Goal: Find specific page/section: Find specific page/section

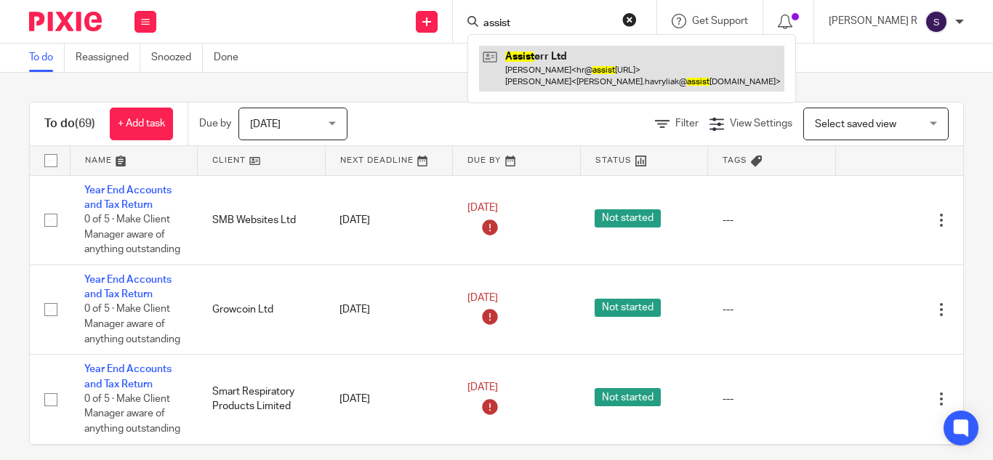
type input "assist"
click at [656, 81] on link at bounding box center [631, 68] width 305 height 45
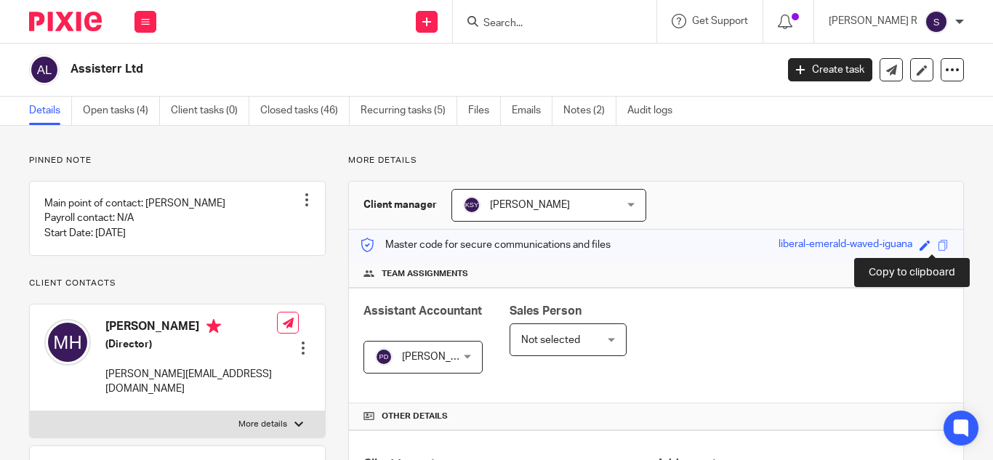
click at [938, 244] on span at bounding box center [943, 245] width 11 height 11
click at [577, 17] on input "Search" at bounding box center [547, 23] width 131 height 13
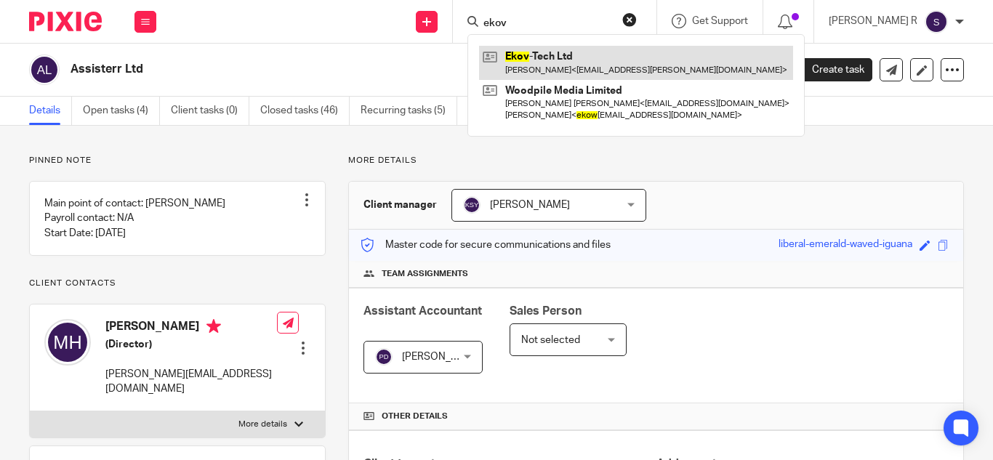
type input "ekov"
click at [584, 57] on link at bounding box center [636, 62] width 314 height 33
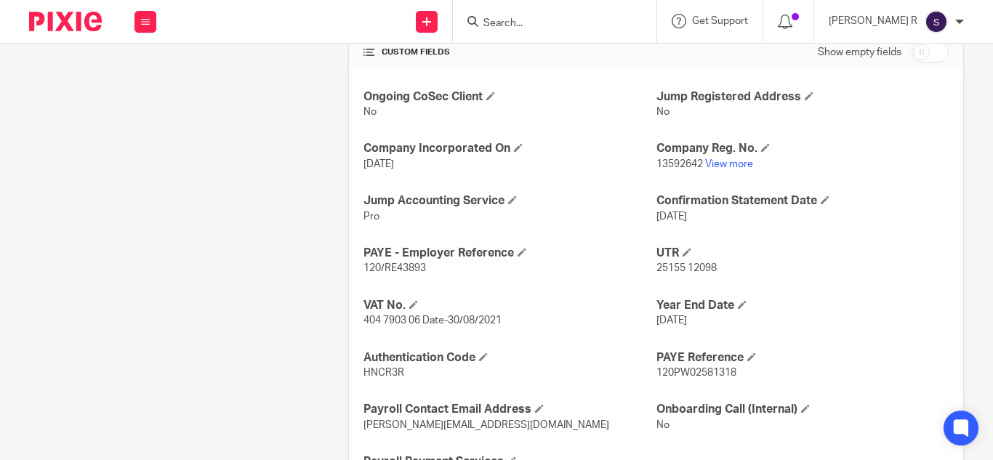
scroll to position [585, 0]
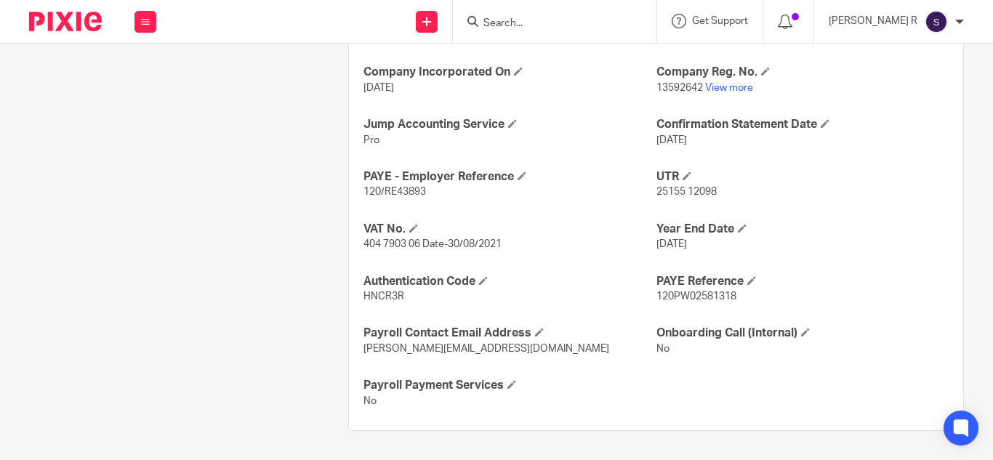
click at [904, 160] on div "Ongoing CoSec Client No Jump Registered Address No Company Incorporated On 30 A…" at bounding box center [656, 210] width 615 height 439
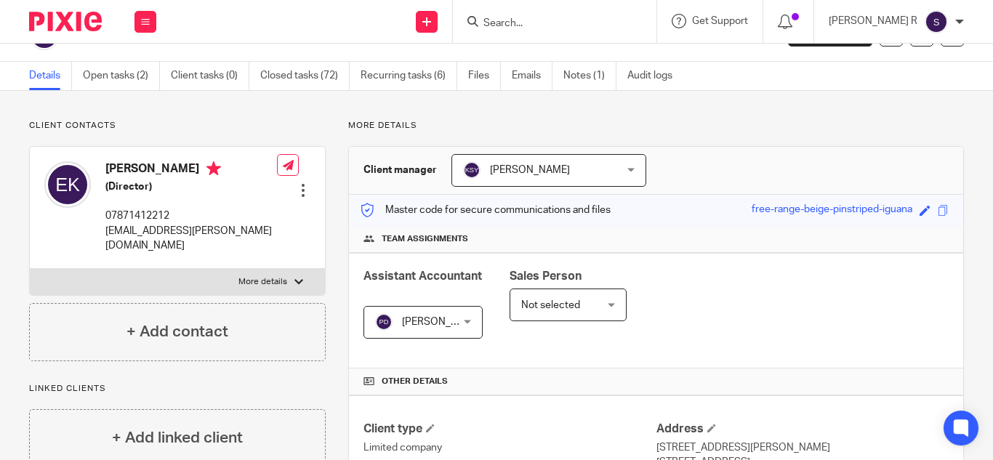
scroll to position [0, 0]
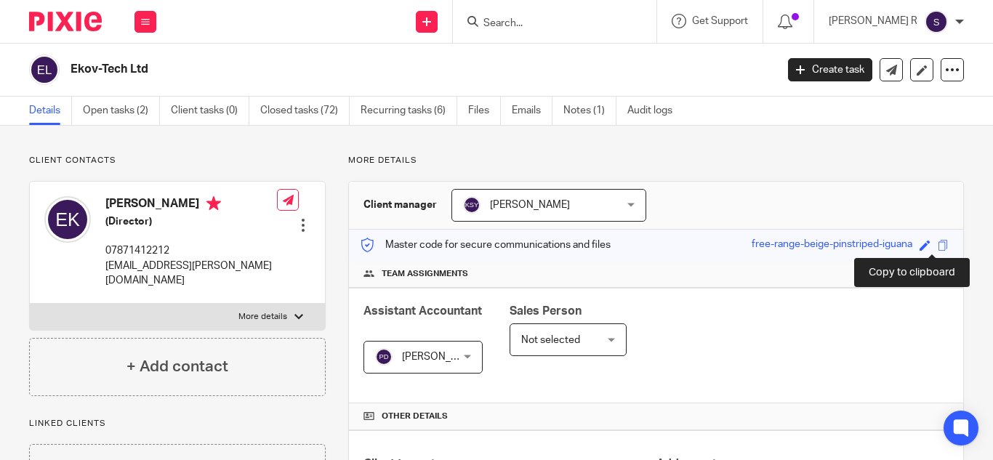
click at [938, 247] on span at bounding box center [943, 245] width 11 height 11
